Goal: Task Accomplishment & Management: Complete application form

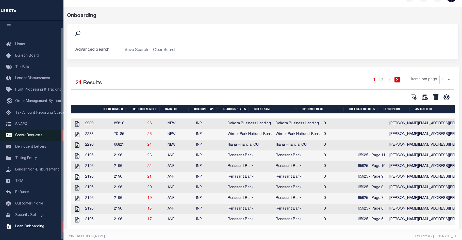
scroll to position [24, 0]
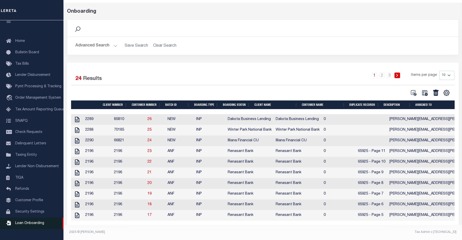
click at [34, 225] on span "Loan Onboarding" at bounding box center [29, 223] width 29 height 4
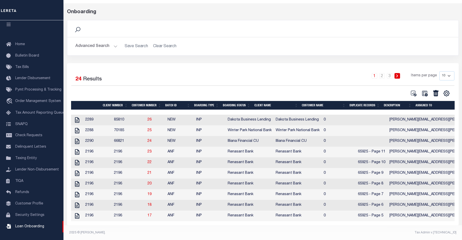
scroll to position [24, 0]
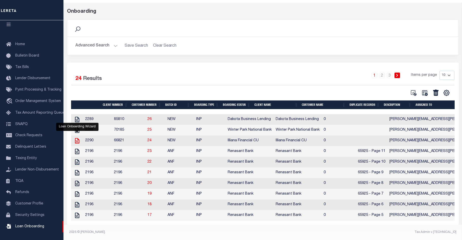
click at [77, 138] on icon "" at bounding box center [77, 141] width 7 height 7
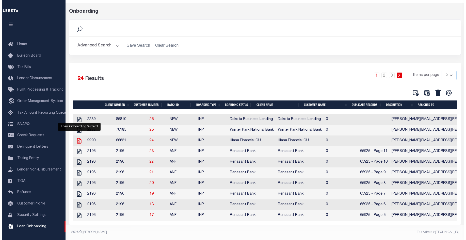
scroll to position [24, 0]
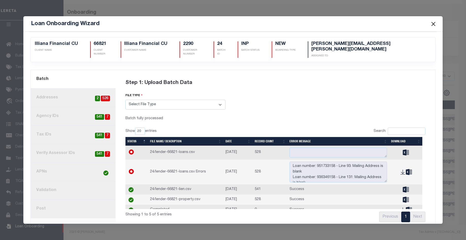
click at [61, 90] on link "2. Addresses 526 2" at bounding box center [73, 98] width 85 height 19
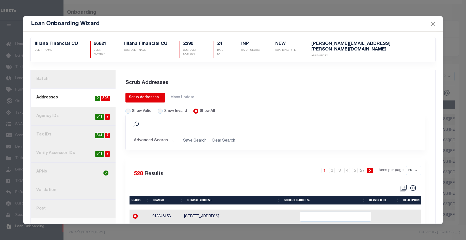
click at [140, 95] on div "Scrub Addresses..." at bounding box center [145, 97] width 33 height 5
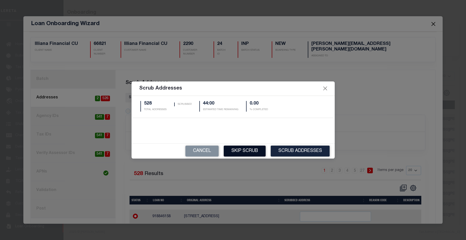
click at [241, 150] on button "Skip Scrub" at bounding box center [245, 151] width 42 height 11
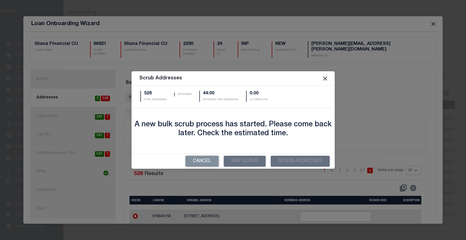
click at [327, 78] on button "Close" at bounding box center [324, 78] width 7 height 7
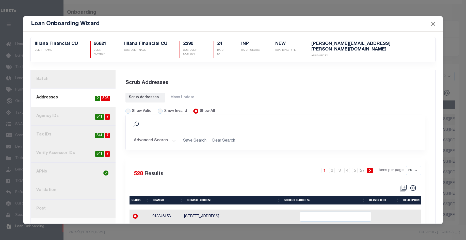
click at [73, 108] on link "3. Agency IDs 7 541" at bounding box center [73, 116] width 85 height 19
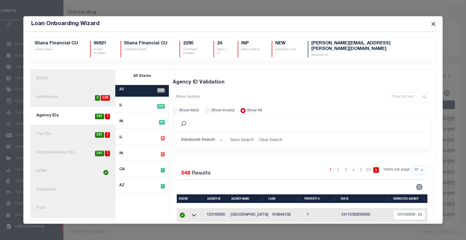
scroll to position [0, 0]
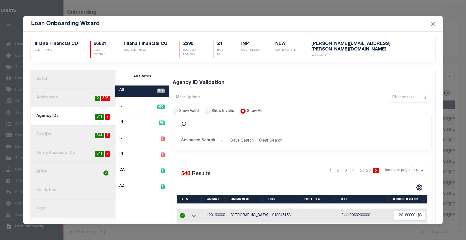
click at [208, 109] on div "Show Invalid" at bounding box center [219, 112] width 29 height 6
click at [229, 20] on div "Loan Onboarding Wizard" at bounding box center [232, 23] width 419 height 15
click at [229, 21] on div "Loan Onboarding Wizard" at bounding box center [232, 23] width 419 height 15
click at [219, 21] on div "Loan Onboarding Wizard" at bounding box center [232, 23] width 419 height 15
click at [205, 109] on input "Show Invalid" at bounding box center [207, 111] width 5 height 5
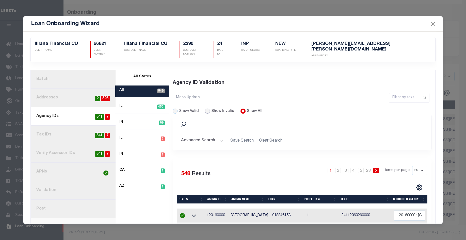
radio input "true"
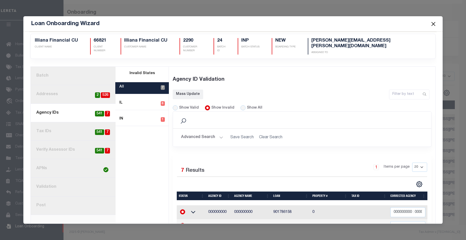
scroll to position [93, 0]
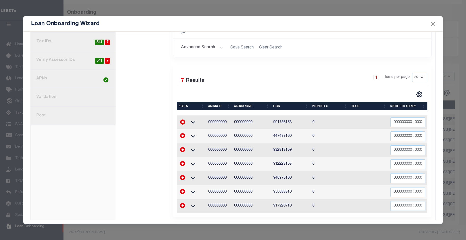
click at [146, 118] on div "Invalid States All 7 IL 6 IN 1" at bounding box center [141, 98] width 53 height 243
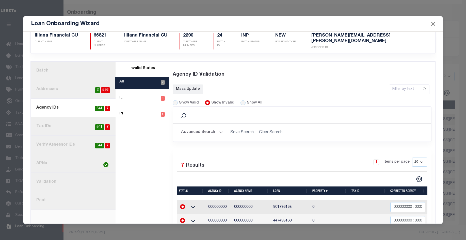
scroll to position [0, 0]
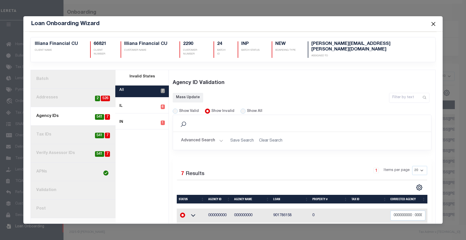
click at [72, 127] on link "4. Tax IDs 7 541" at bounding box center [73, 135] width 85 height 19
radio input "true"
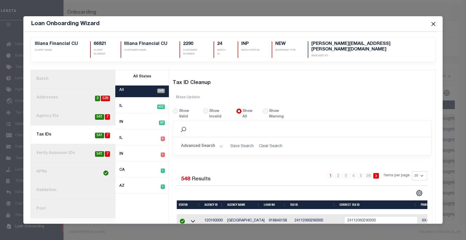
click at [80, 149] on link "5. Verify Assessor IDs 7 541" at bounding box center [73, 153] width 85 height 19
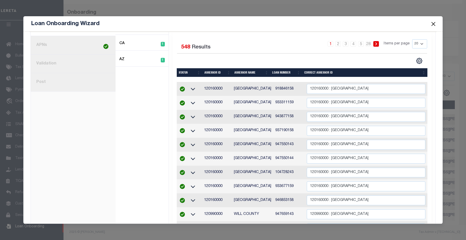
scroll to position [127, 0]
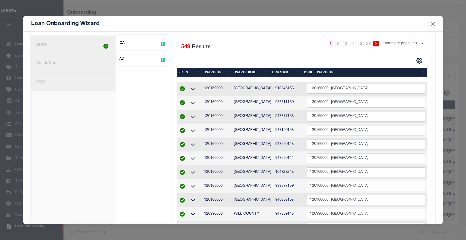
click at [75, 83] on link "8. Post" at bounding box center [73, 82] width 85 height 19
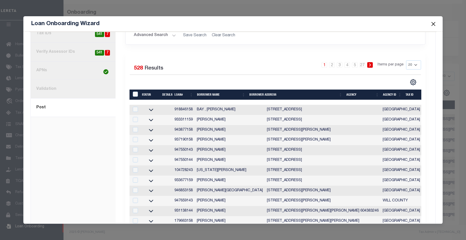
scroll to position [101, 0]
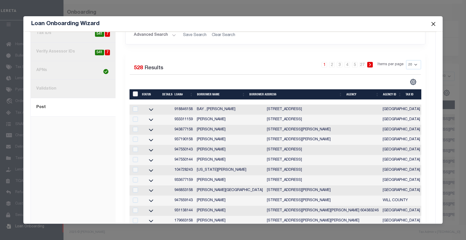
click at [133, 91] on input "LoanPrepID" at bounding box center [135, 93] width 5 height 5
checkbox input "true"
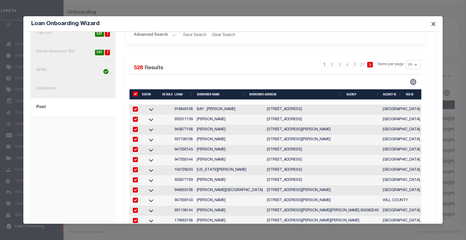
checkbox input "true"
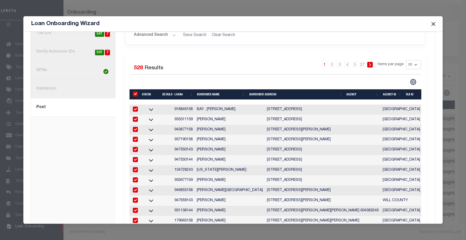
checkbox input "true"
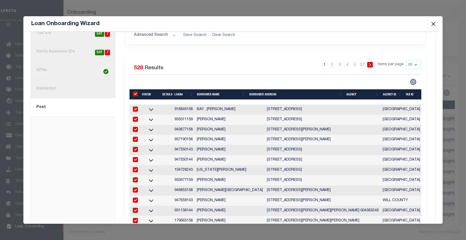
checkbox input "true"
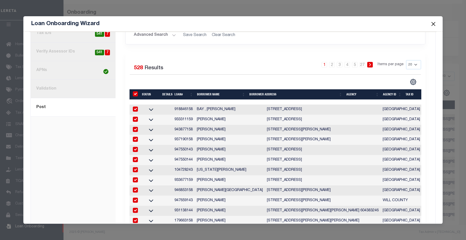
checkbox input "true"
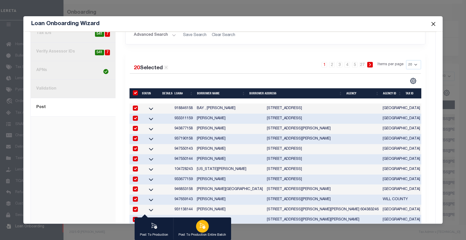
click at [200, 226] on icon "button" at bounding box center [202, 225] width 7 height 7
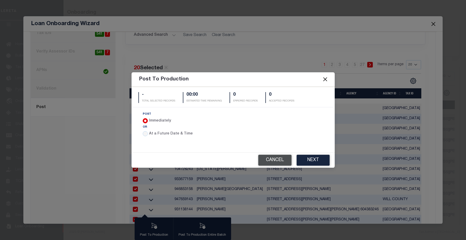
click at [267, 158] on button "Cancel" at bounding box center [274, 160] width 33 height 11
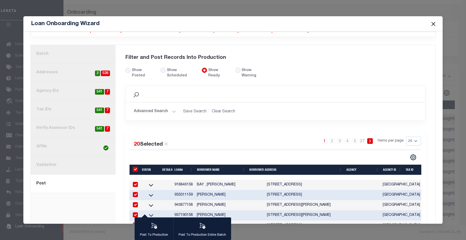
scroll to position [0, 0]
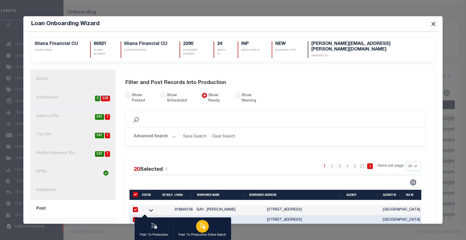
click at [200, 226] on icon "button" at bounding box center [202, 226] width 6 height 6
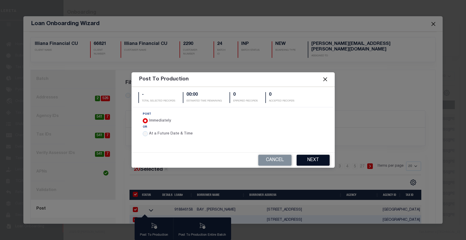
click at [308, 160] on button "Next" at bounding box center [312, 160] width 33 height 11
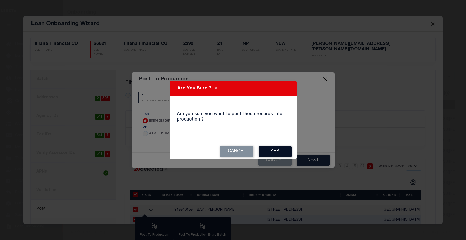
click at [266, 149] on button "Yes" at bounding box center [274, 151] width 33 height 11
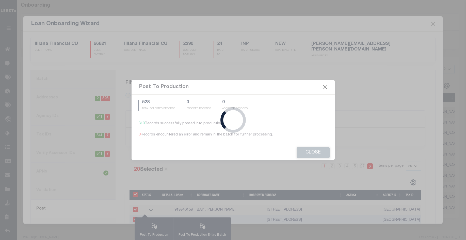
click at [327, 88] on div "Loading..." at bounding box center [233, 120] width 466 height 240
click at [368, 77] on div "Loading..." at bounding box center [233, 120] width 466 height 240
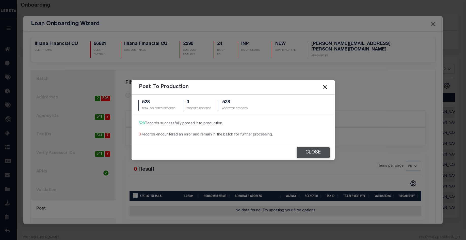
click at [315, 153] on button "Close" at bounding box center [312, 152] width 33 height 11
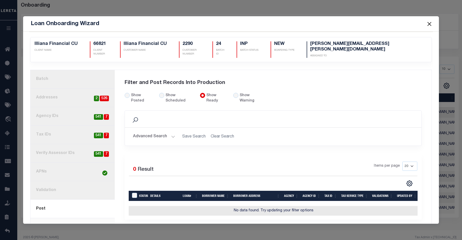
click at [430, 24] on button "Close" at bounding box center [429, 24] width 7 height 7
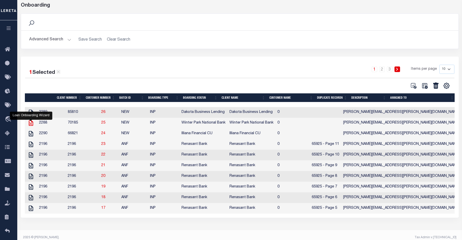
click at [31, 125] on icon "" at bounding box center [31, 123] width 4 height 6
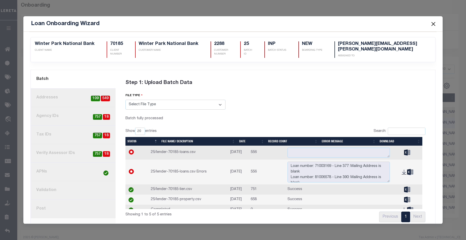
click at [74, 95] on link "2. Addresses 549 109" at bounding box center [73, 98] width 85 height 19
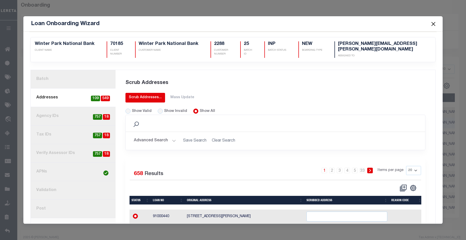
click at [149, 95] on div "Scrub Addresses..." at bounding box center [145, 97] width 33 height 5
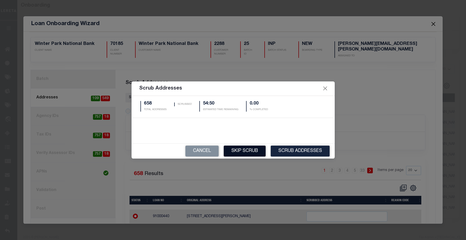
click at [250, 149] on button "Skip Scrub" at bounding box center [245, 151] width 42 height 11
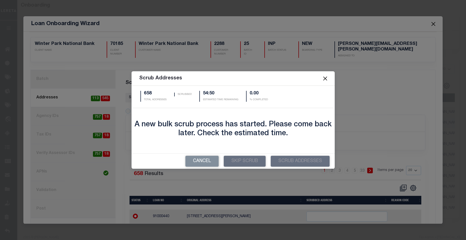
click at [327, 77] on button "Close" at bounding box center [324, 78] width 7 height 7
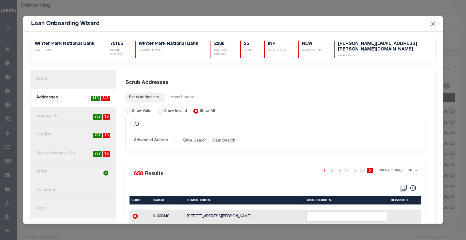
click at [431, 23] on button "Close" at bounding box center [433, 24] width 7 height 7
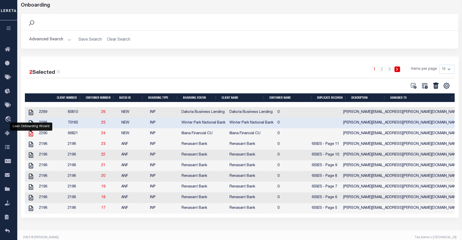
click at [30, 134] on icon "" at bounding box center [31, 133] width 7 height 7
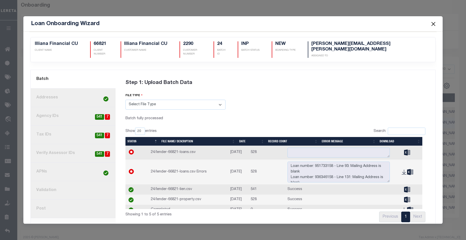
click at [434, 22] on button "Close" at bounding box center [433, 24] width 7 height 7
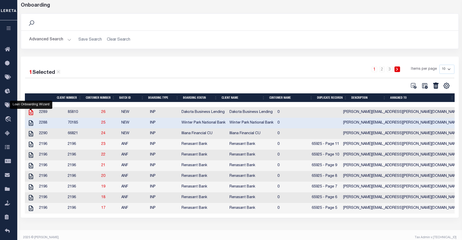
click at [32, 112] on icon "" at bounding box center [31, 113] width 4 height 6
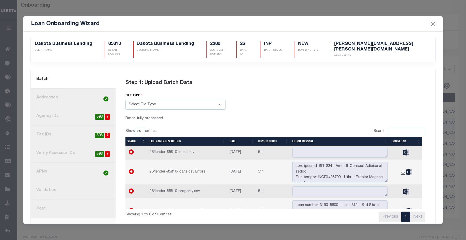
click at [433, 21] on button "Close" at bounding box center [433, 24] width 7 height 7
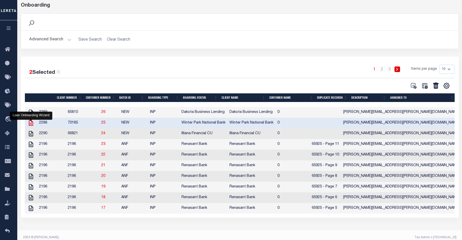
click at [31, 126] on icon "" at bounding box center [31, 123] width 4 height 6
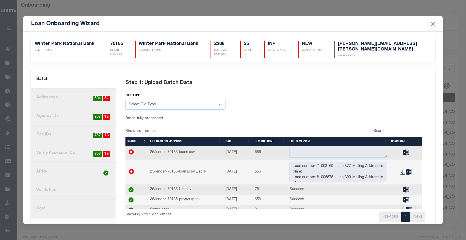
click at [436, 24] on button "Close" at bounding box center [433, 24] width 7 height 7
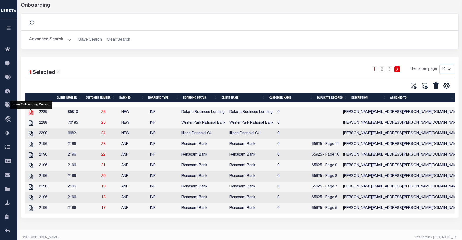
click at [31, 114] on icon "" at bounding box center [31, 112] width 7 height 7
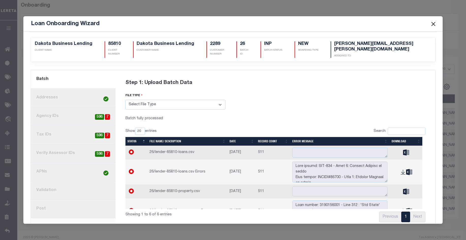
scroll to position [8, 0]
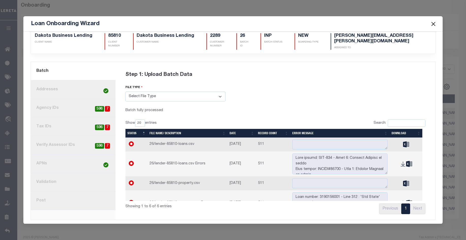
click at [64, 105] on link "3. Agency IDs 7 596" at bounding box center [73, 108] width 85 height 19
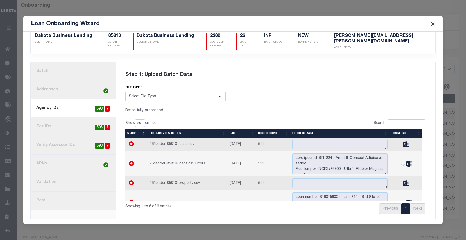
scroll to position [0, 0]
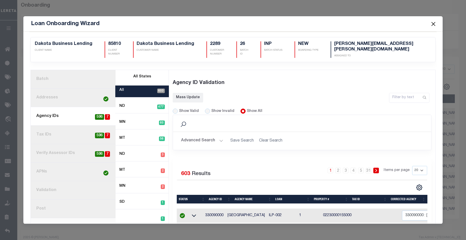
click at [208, 109] on div "Show Invalid" at bounding box center [219, 112] width 29 height 6
click at [207, 109] on input "Show Invalid" at bounding box center [207, 111] width 5 height 5
radio input "true"
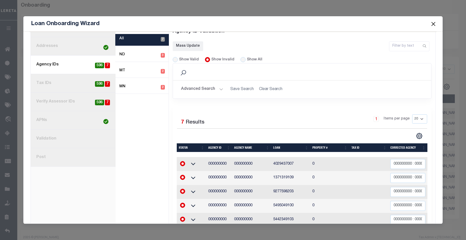
scroll to position [21, 0]
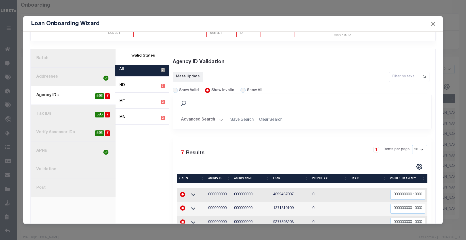
click at [59, 111] on link "4. Tax IDs 7 596" at bounding box center [73, 114] width 85 height 19
radio input "true"
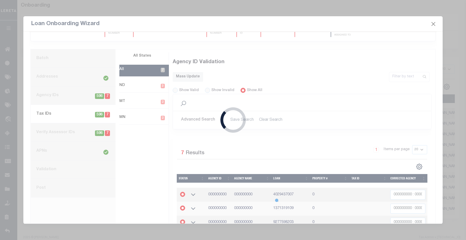
scroll to position [0, 0]
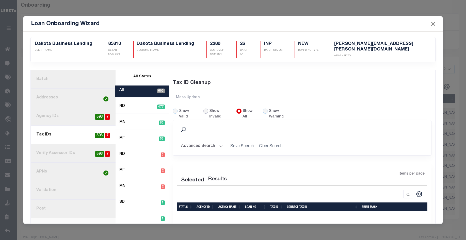
click at [204, 109] on input "Show Invalid" at bounding box center [205, 111] width 5 height 5
radio input "true"
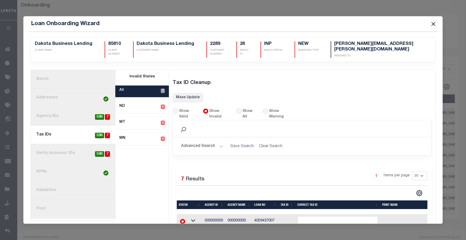
click at [68, 150] on link "5. Verify Assessor IDs 7 596" at bounding box center [73, 153] width 85 height 19
radio input "true"
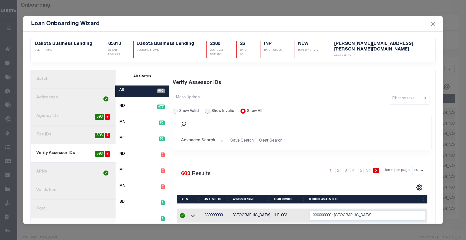
click at [205, 111] on input "Show Invalid" at bounding box center [207, 111] width 5 height 5
radio input "true"
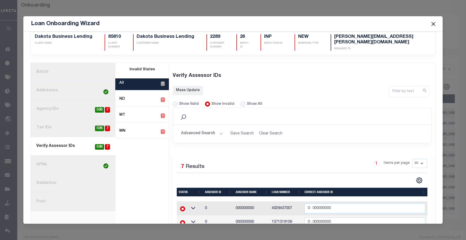
scroll to position [97, 0]
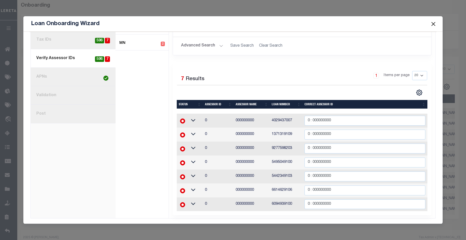
click at [56, 110] on link "8. Post" at bounding box center [73, 114] width 85 height 19
radio input "true"
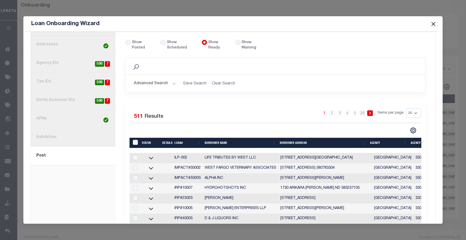
scroll to position [32, 0]
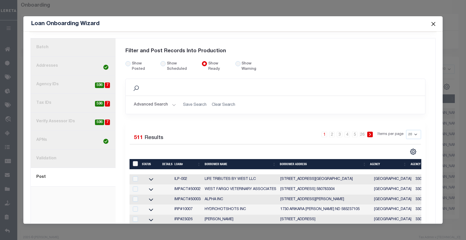
click at [135, 161] on input "LoanPrepID" at bounding box center [135, 163] width 5 height 5
checkbox input "true"
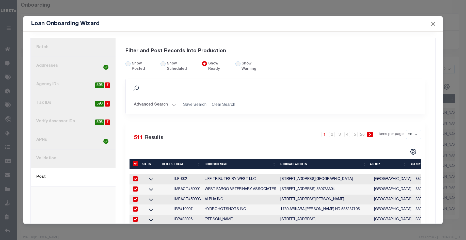
checkbox input "true"
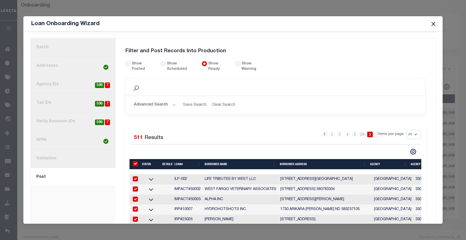
checkbox input "true"
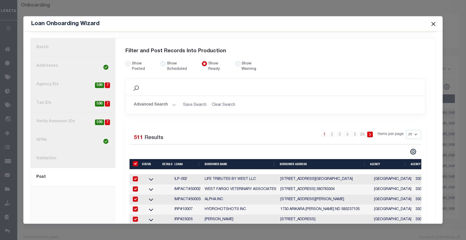
checkbox input "true"
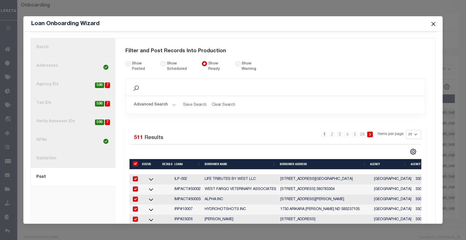
checkbox input "true"
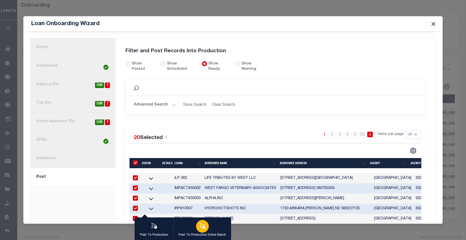
click at [202, 226] on icon "button" at bounding box center [202, 225] width 7 height 7
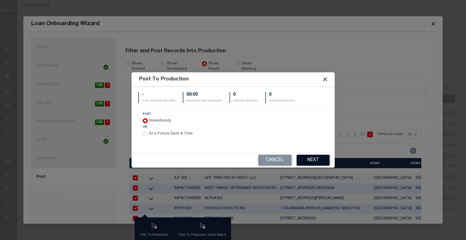
click at [319, 158] on button "Next" at bounding box center [312, 160] width 33 height 11
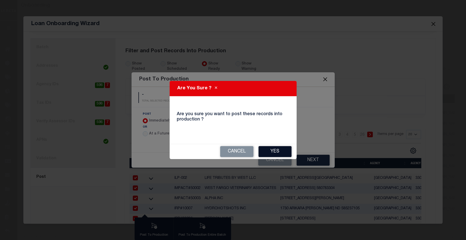
click at [281, 152] on button "Yes" at bounding box center [274, 151] width 33 height 11
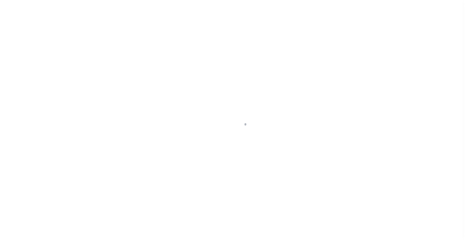
scroll to position [7, 0]
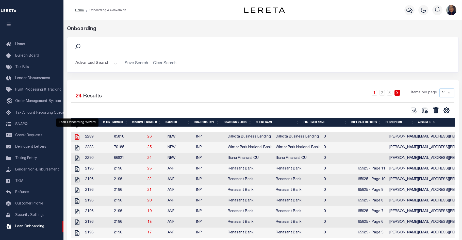
click at [78, 137] on icon "" at bounding box center [77, 137] width 4 height 6
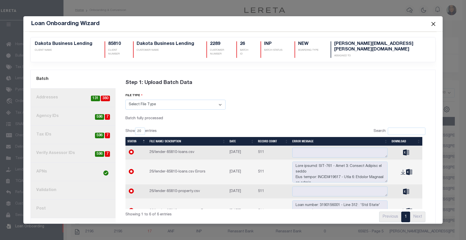
click at [72, 94] on link "2. Addresses 380 131" at bounding box center [73, 98] width 85 height 19
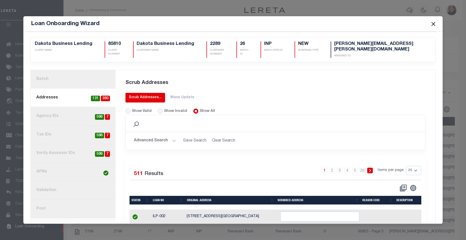
click at [147, 96] on div "Scrub Addresses..." at bounding box center [145, 97] width 33 height 5
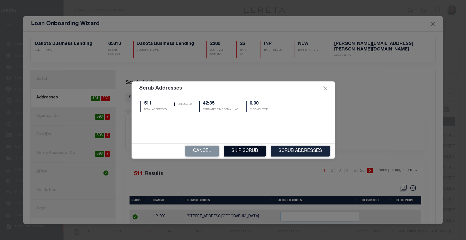
click at [248, 149] on button "Skip Scrub" at bounding box center [245, 151] width 42 height 11
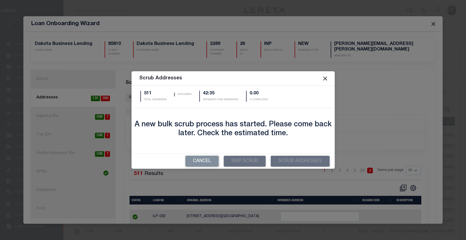
click at [327, 79] on button "Close" at bounding box center [324, 78] width 7 height 7
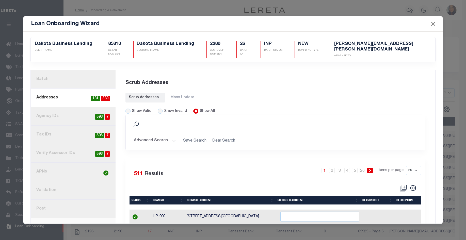
click at [234, 21] on div "Loan Onboarding Wizard" at bounding box center [232, 23] width 419 height 15
